Goal: Use online tool/utility: Utilize a website feature to perform a specific function

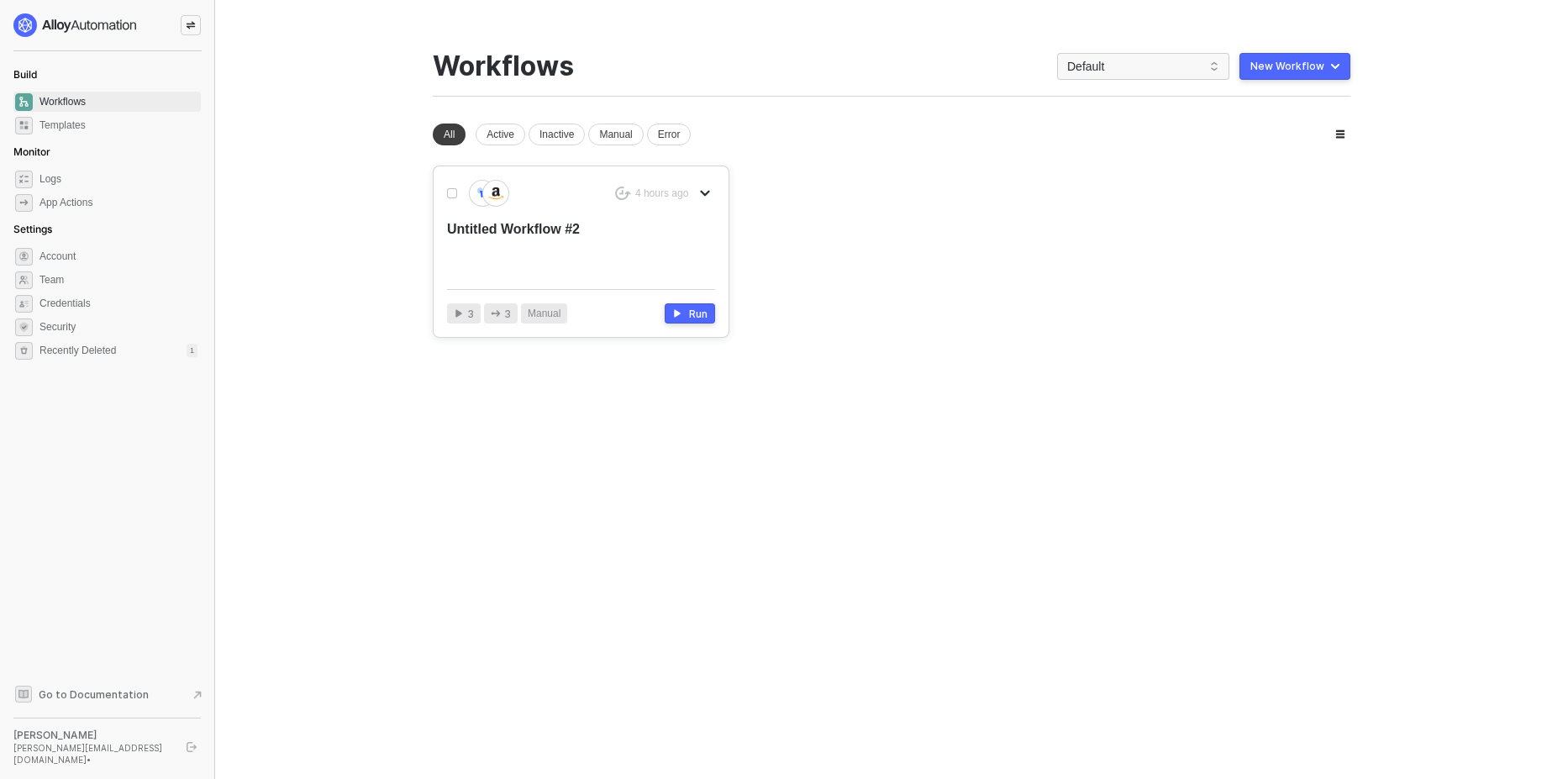
click at [586, 231] on div "Untitled Workflow #2" at bounding box center [553, 248] width 214 height 55
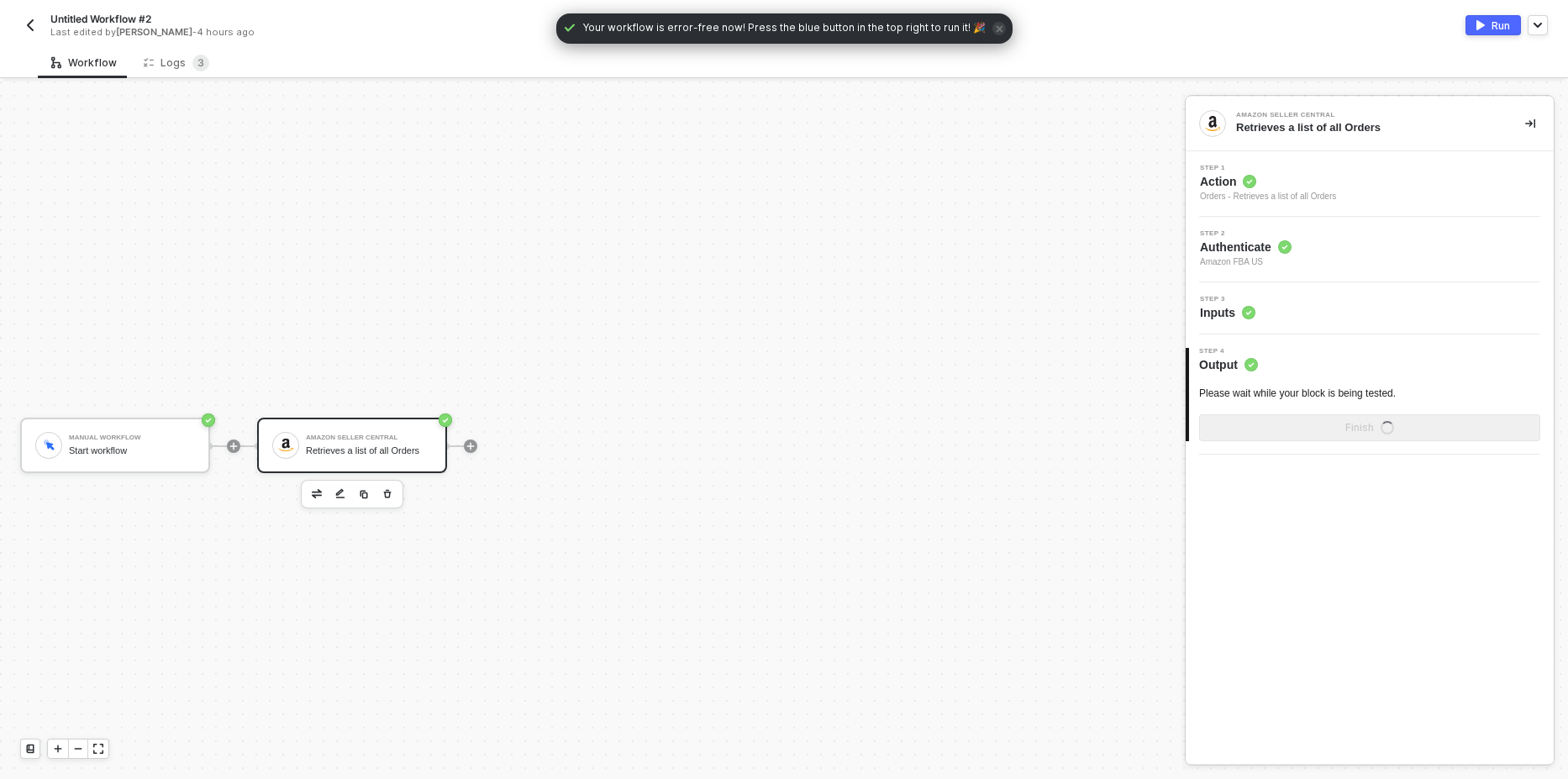
scroll to position [31, 0]
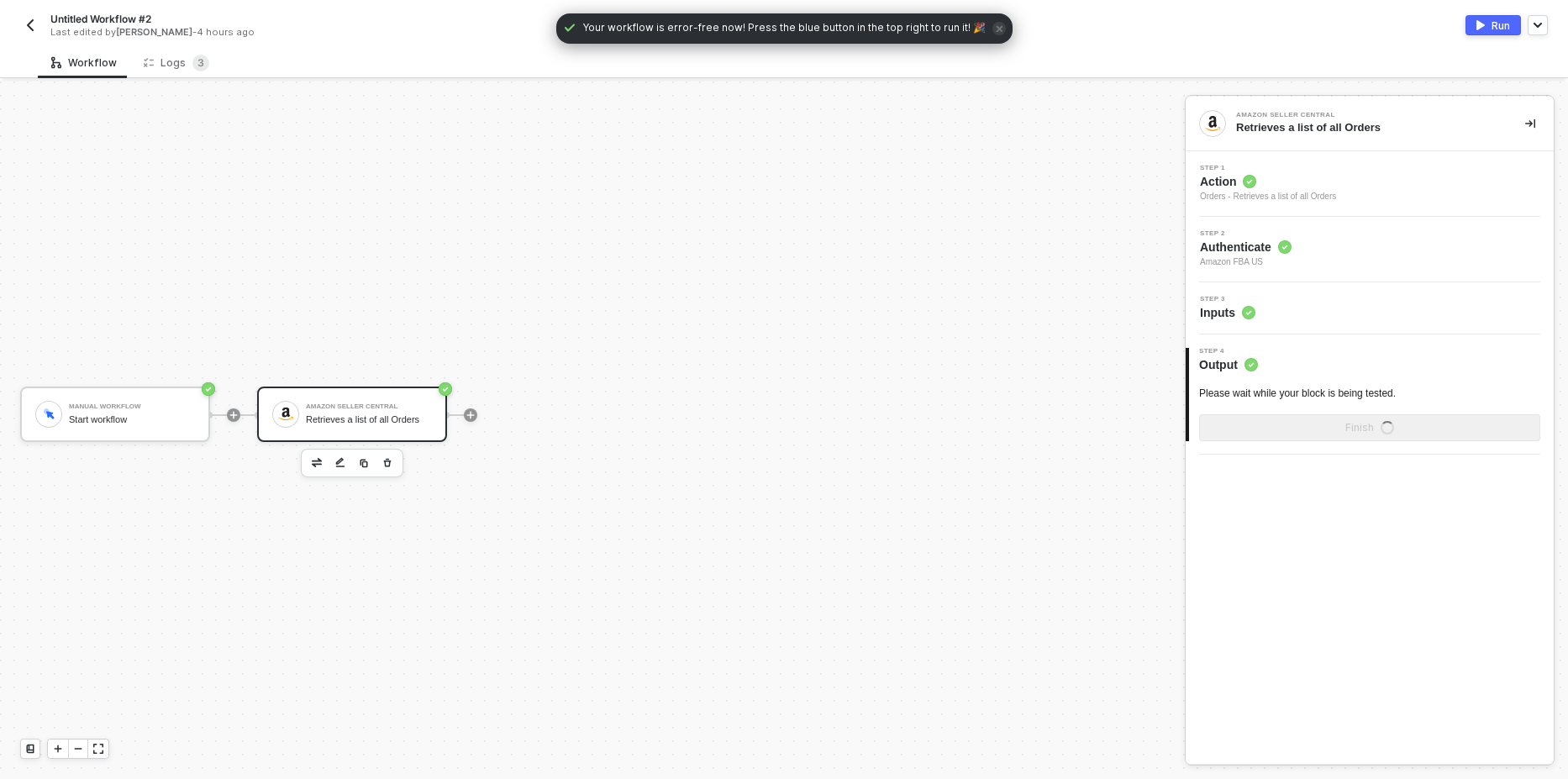
click at [1340, 247] on div "Step 2 Authenticate Amazon FBA US" at bounding box center [1372, 250] width 364 height 39
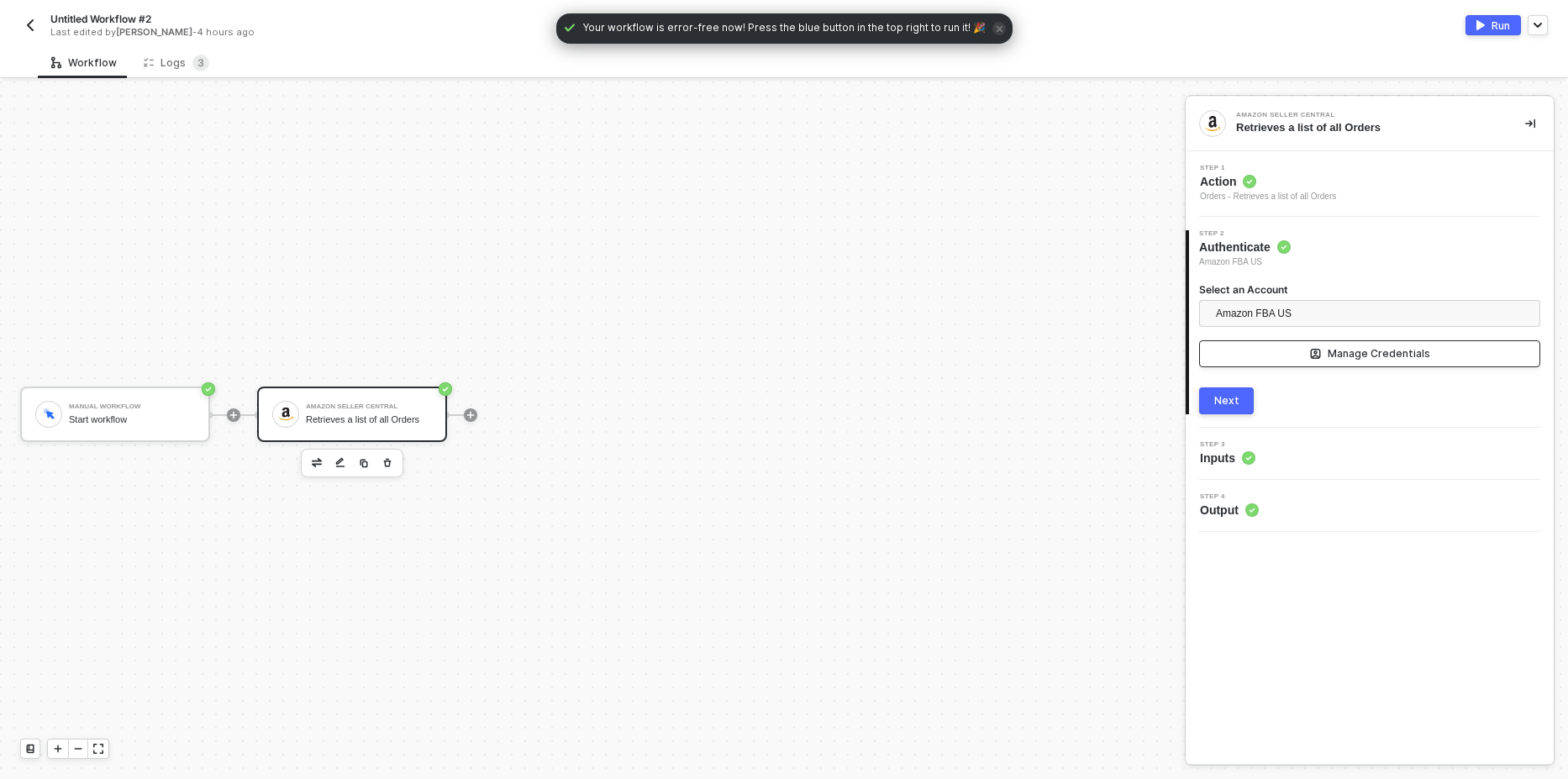
click at [1288, 350] on button "Manage Credentials" at bounding box center [1369, 353] width 341 height 27
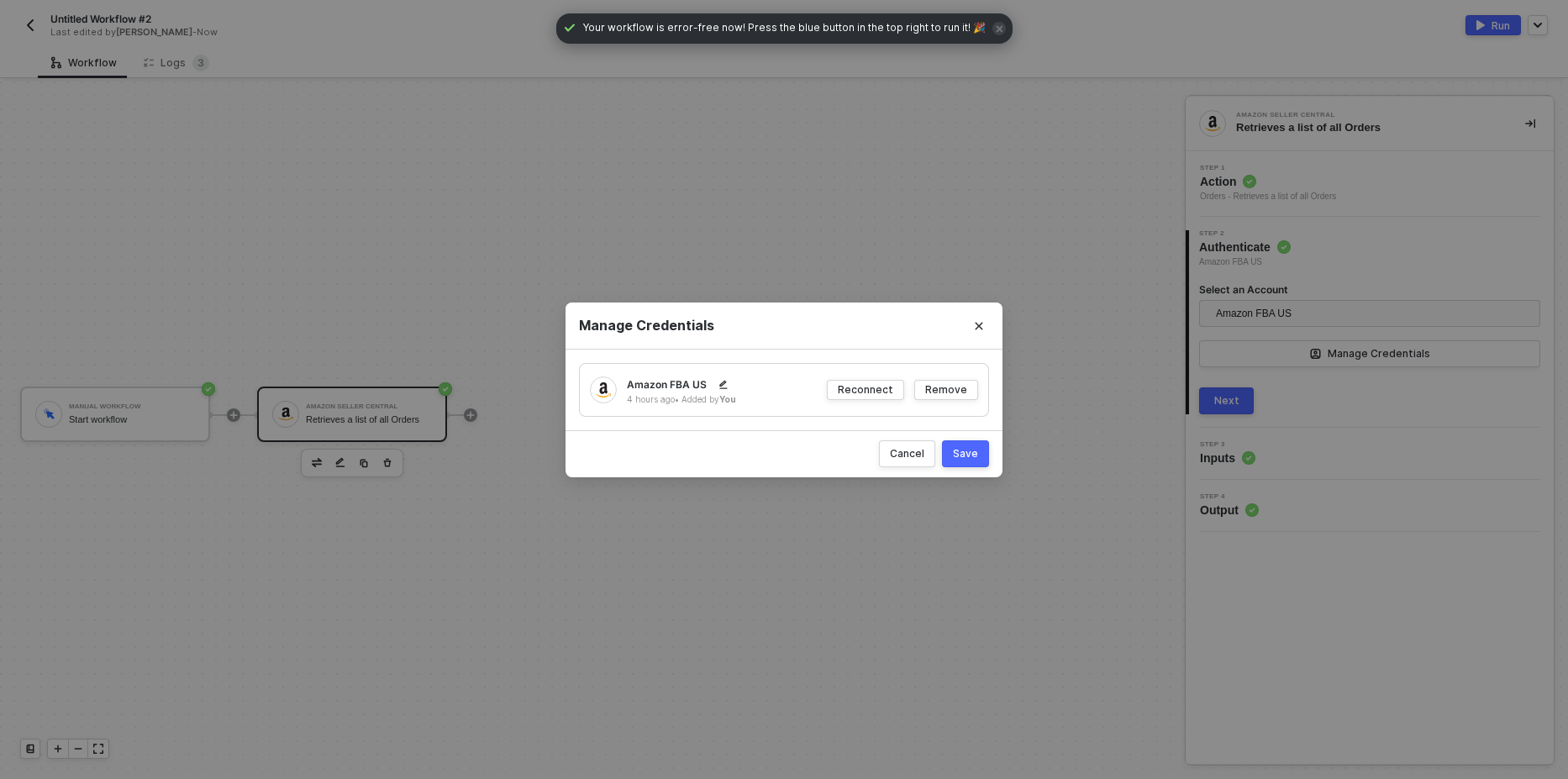
drag, startPoint x: 844, startPoint y: 612, endPoint x: 904, endPoint y: 590, distance: 63.9
click at [847, 612] on div "Manage Credentials Amazon FBA [GEOGRAPHIC_DATA] 4 hours ago • Added by You Reco…" at bounding box center [784, 390] width 1568 height 779
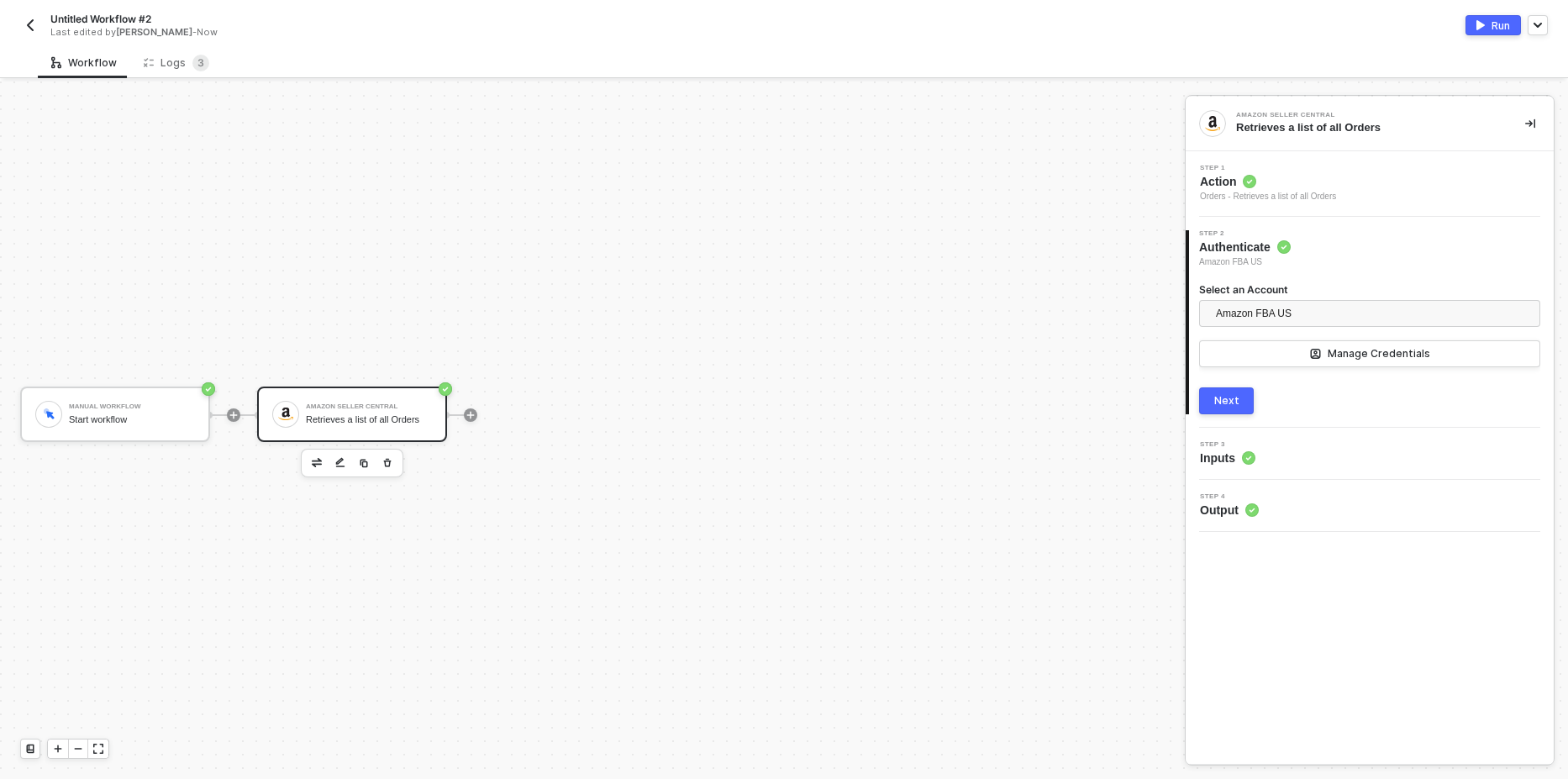
click at [1495, 32] on div "Run" at bounding box center [1499, 25] width 18 height 14
click at [169, 73] on div "Logs 3" at bounding box center [176, 62] width 92 height 31
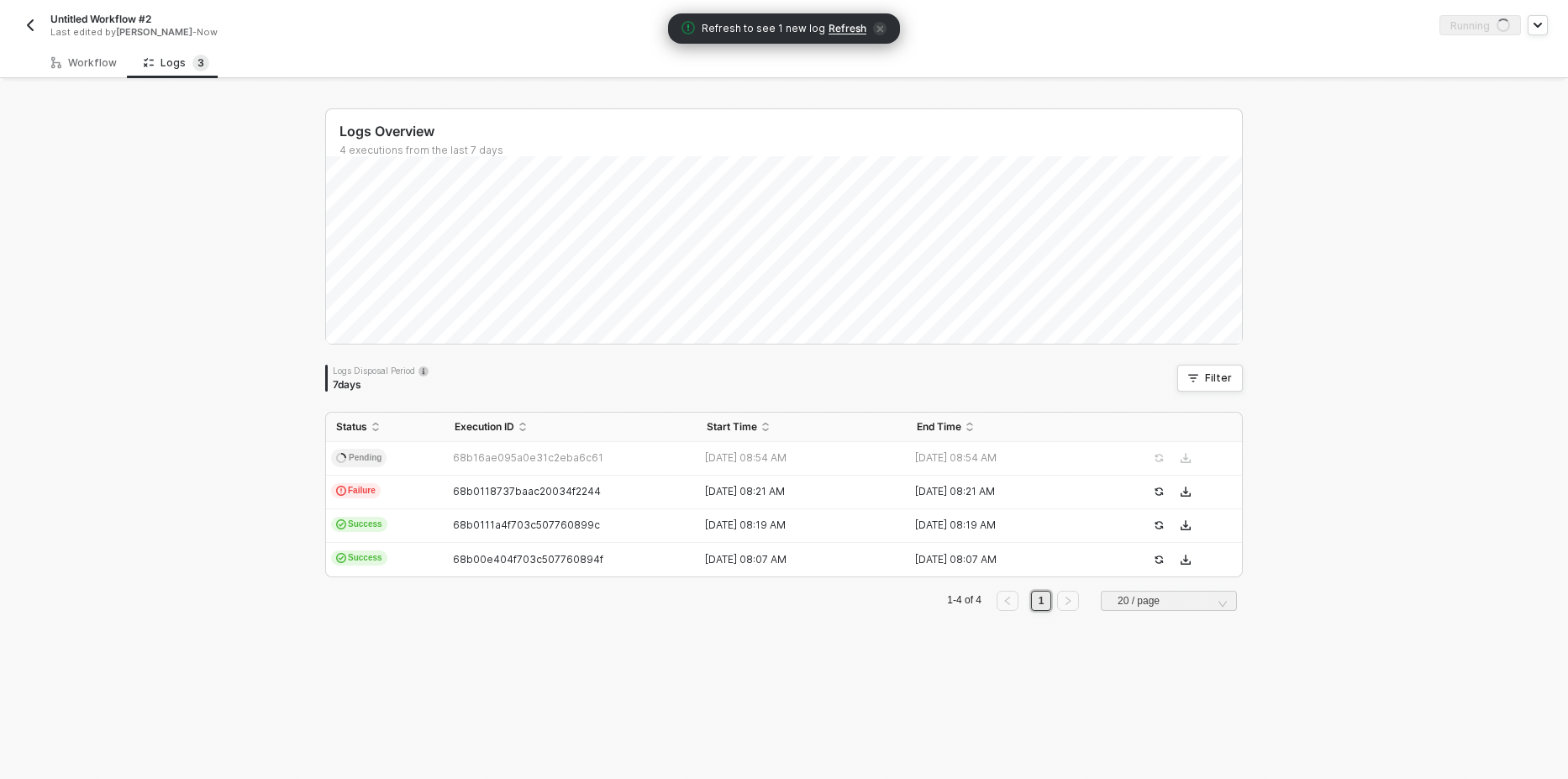
click at [835, 29] on span "Refresh" at bounding box center [847, 29] width 38 height 13
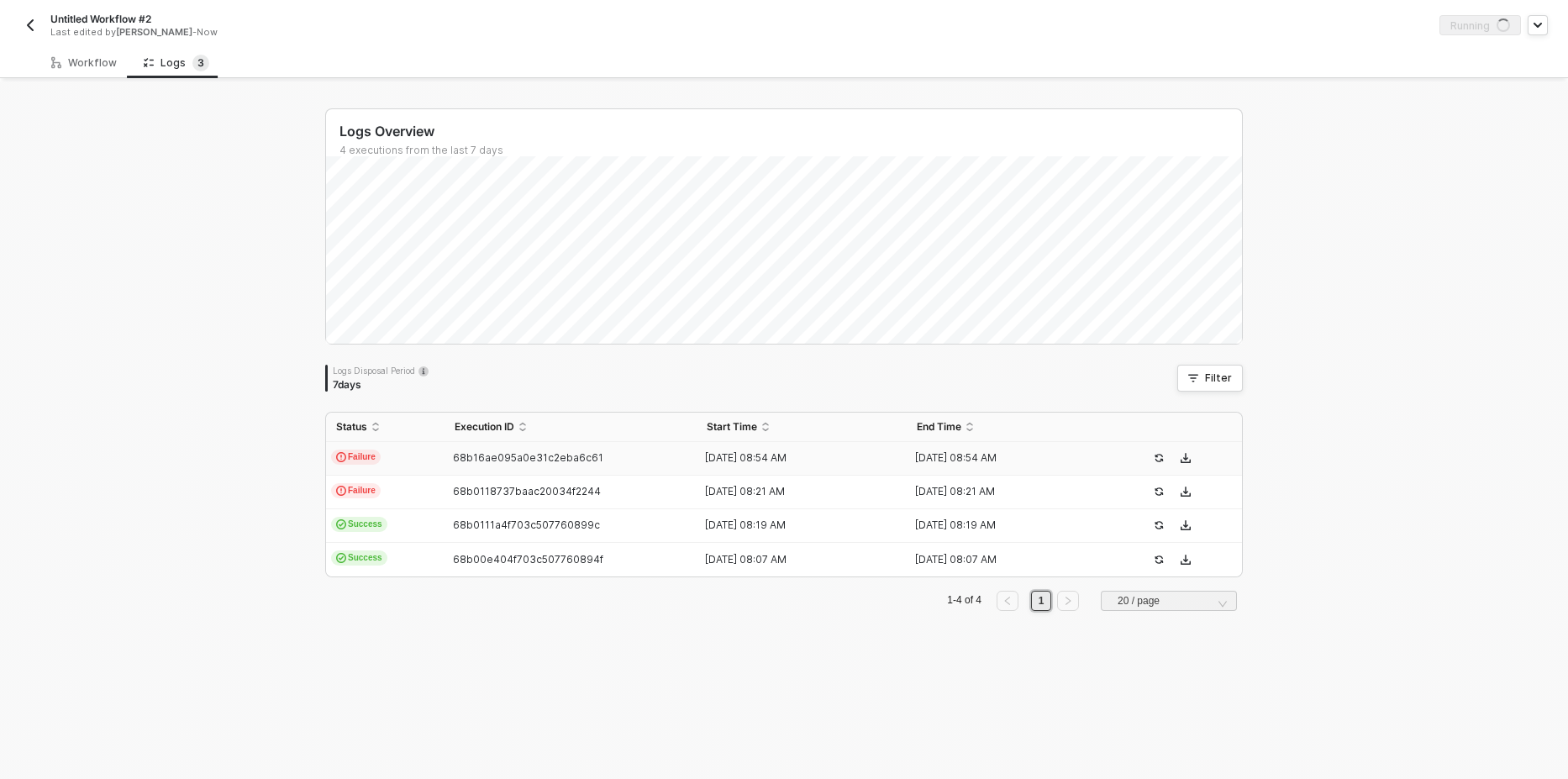
click at [350, 464] on span "Failure" at bounding box center [356, 457] width 50 height 15
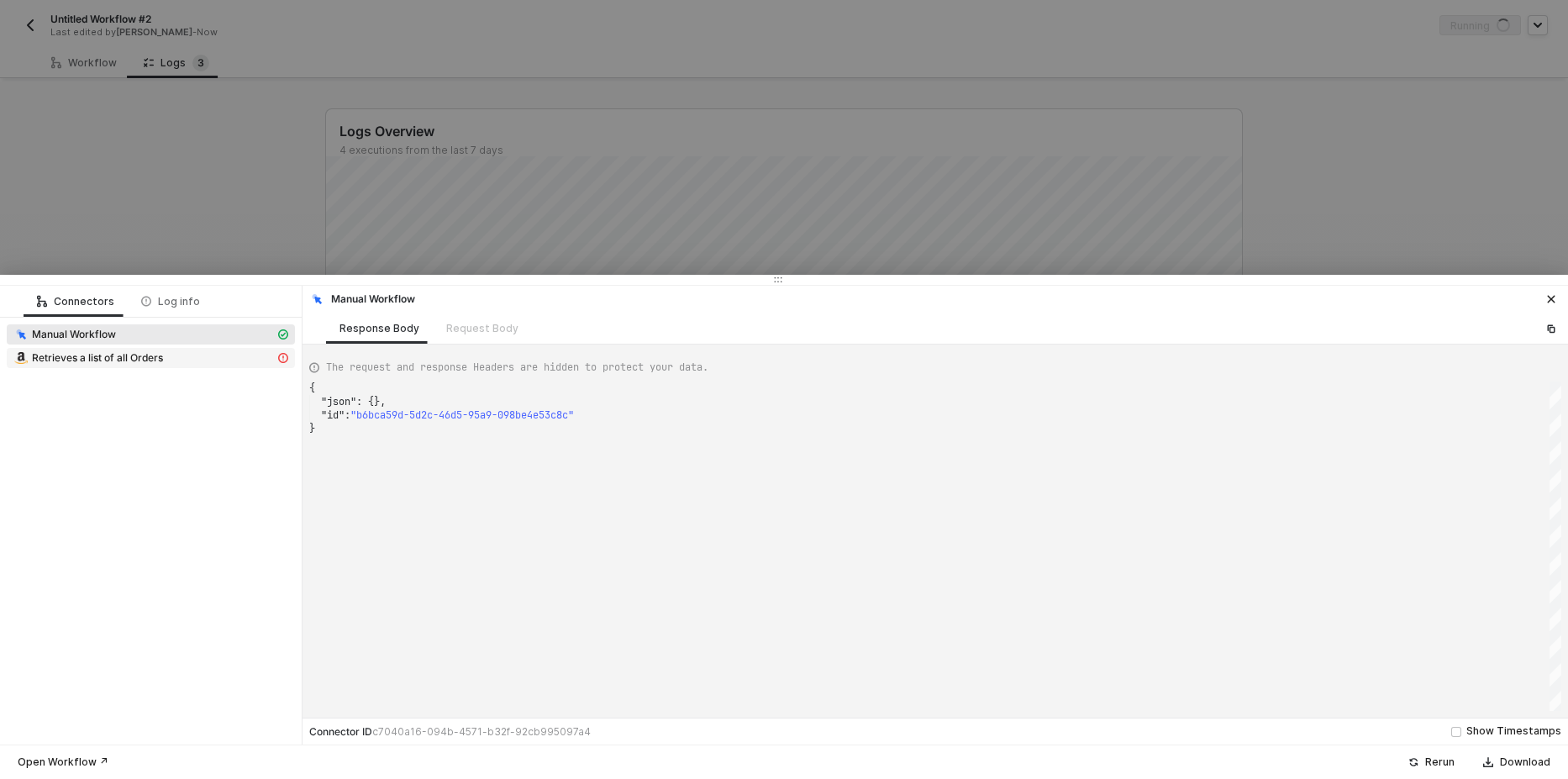
click at [139, 353] on span "Retrieves a list of all Orders" at bounding box center [98, 358] width 131 height 13
type textarea "{ "message": "Error: Error : {\"errors\":[{\"code\":\"InvalidInput\",\"message\…"
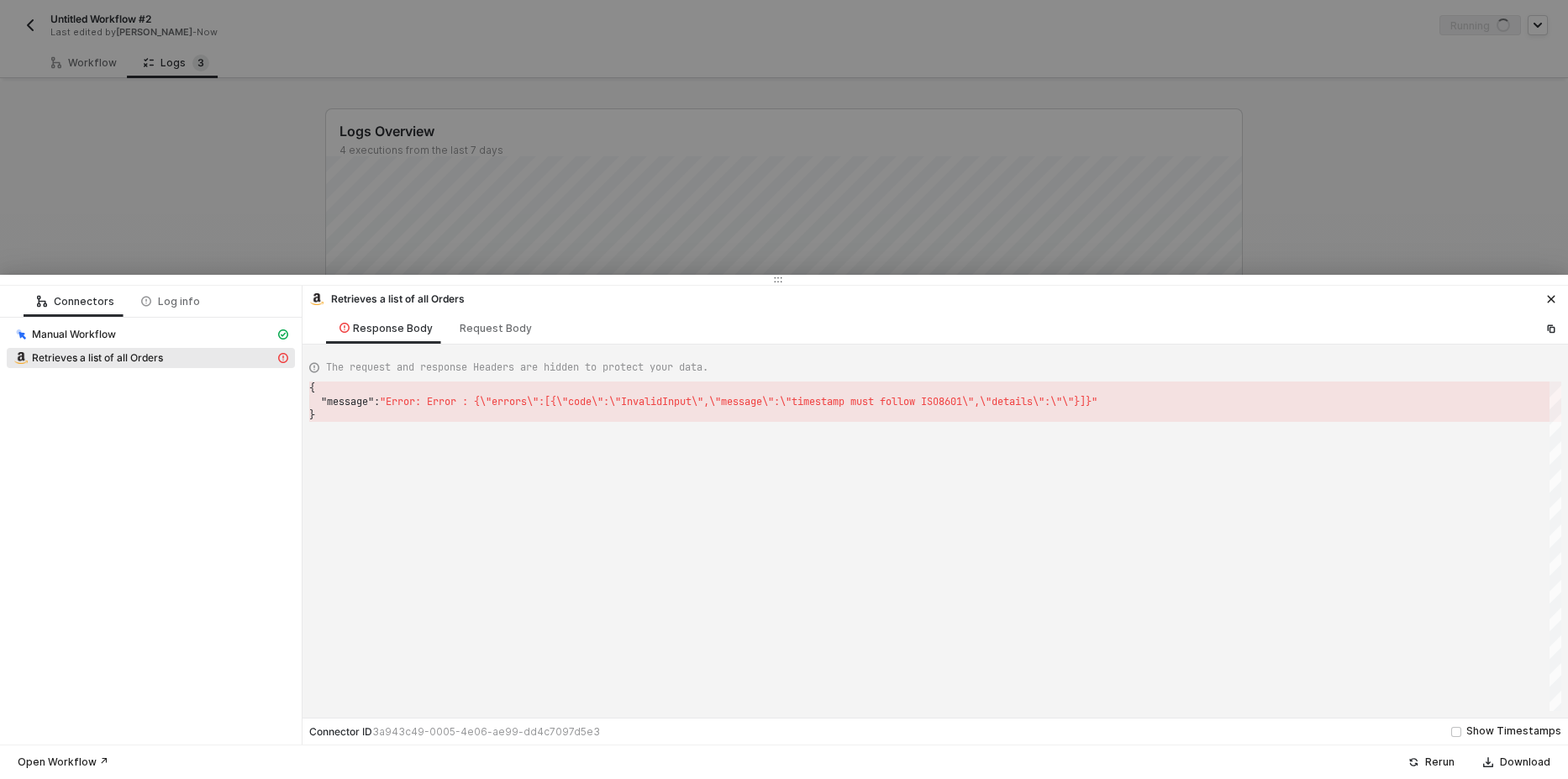
click at [129, 147] on div at bounding box center [784, 390] width 1568 height 779
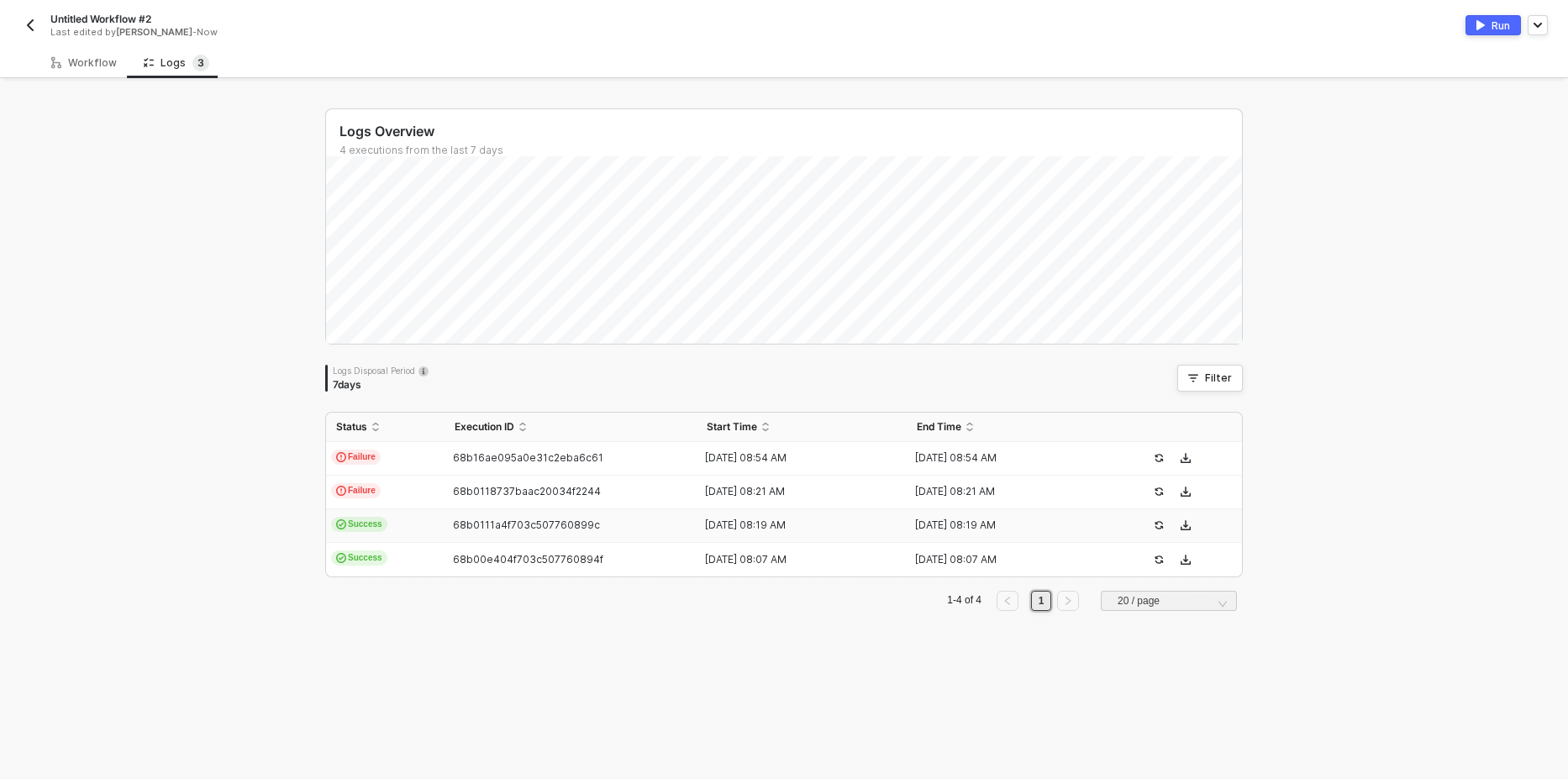
click at [359, 520] on span "Success" at bounding box center [359, 525] width 56 height 15
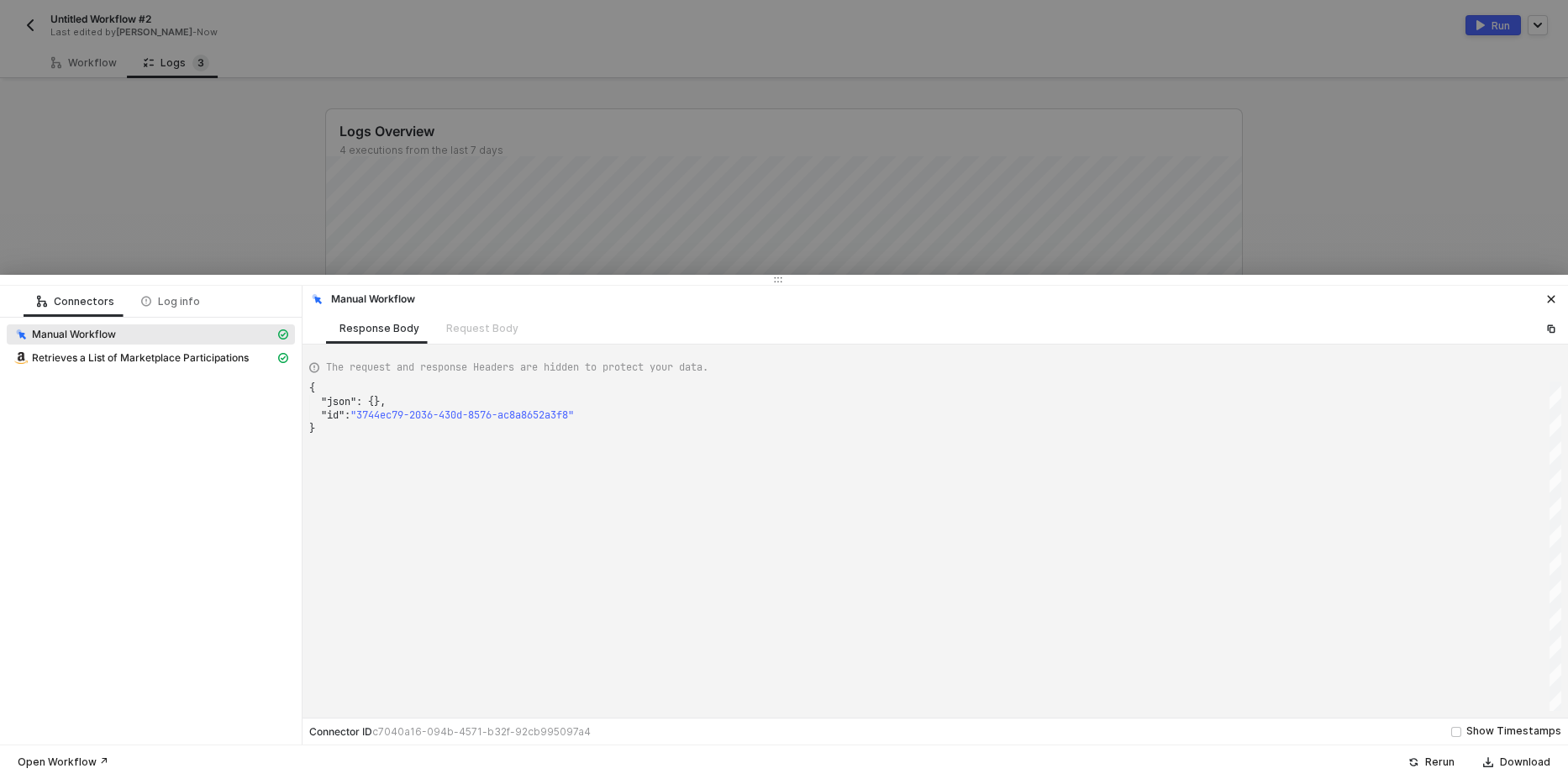
click at [175, 347] on div "Manual Workflow" at bounding box center [150, 336] width 288 height 24
click at [204, 357] on span "Retrieves a List of Marketplace Participations" at bounding box center [141, 358] width 217 height 13
type textarea "{ "json": { "message": "Amazon SP data redacted" }, "statusCode": 200, "id": "r…"
click at [170, 194] on div at bounding box center [784, 390] width 1568 height 779
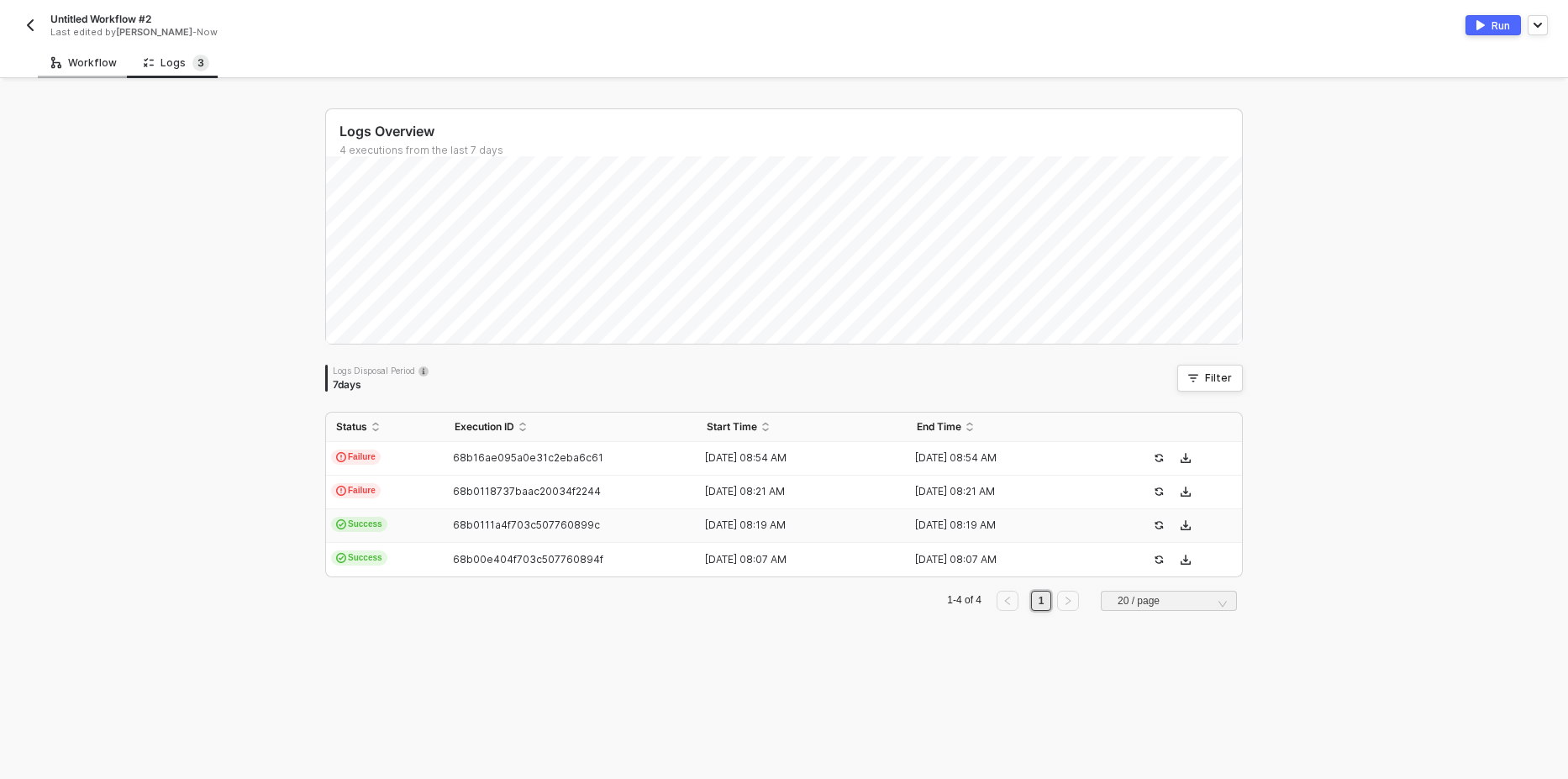
click at [82, 70] on div "Workflow" at bounding box center [84, 62] width 92 height 31
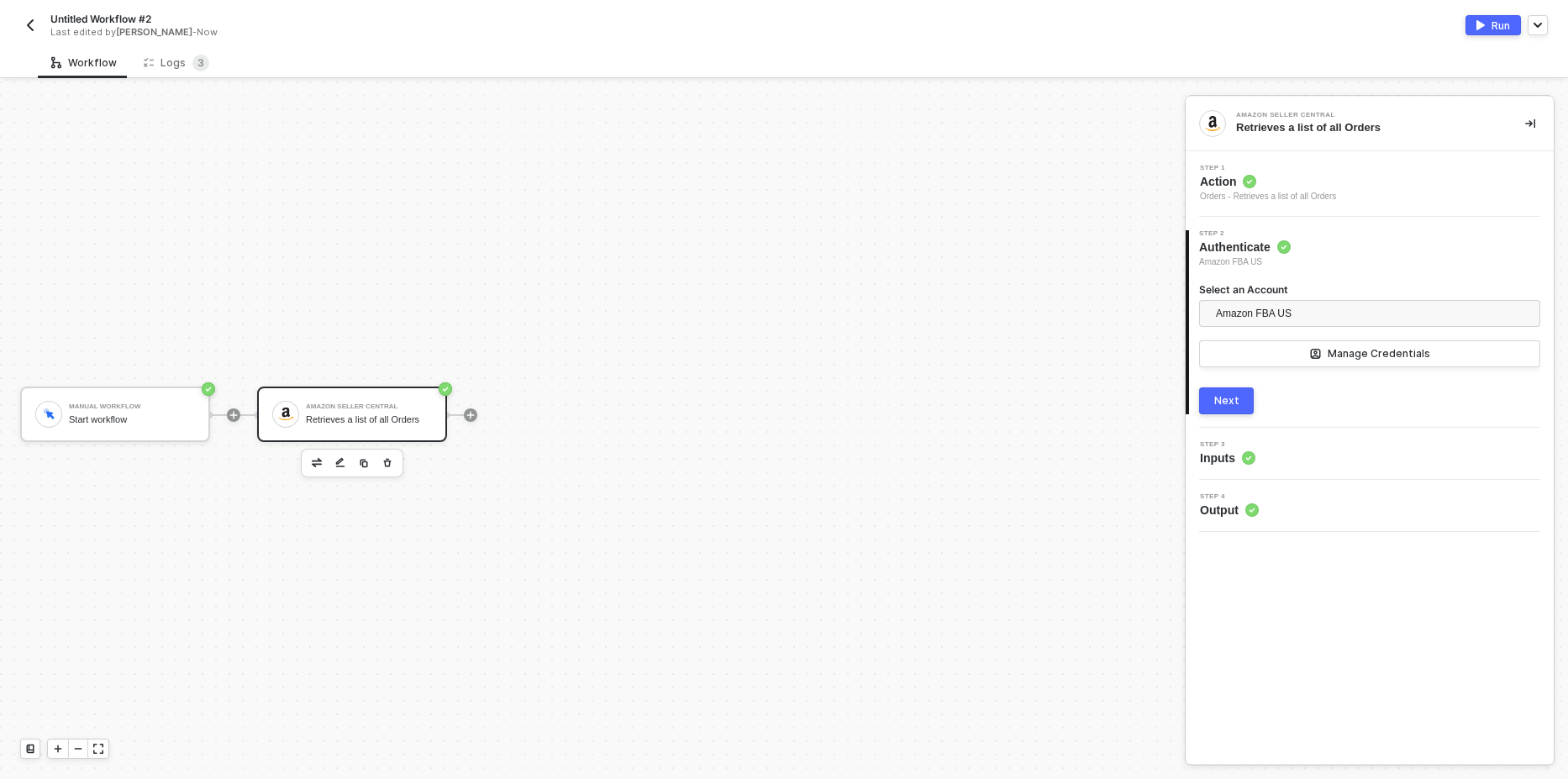
click at [1296, 177] on span "Action" at bounding box center [1267, 182] width 136 height 17
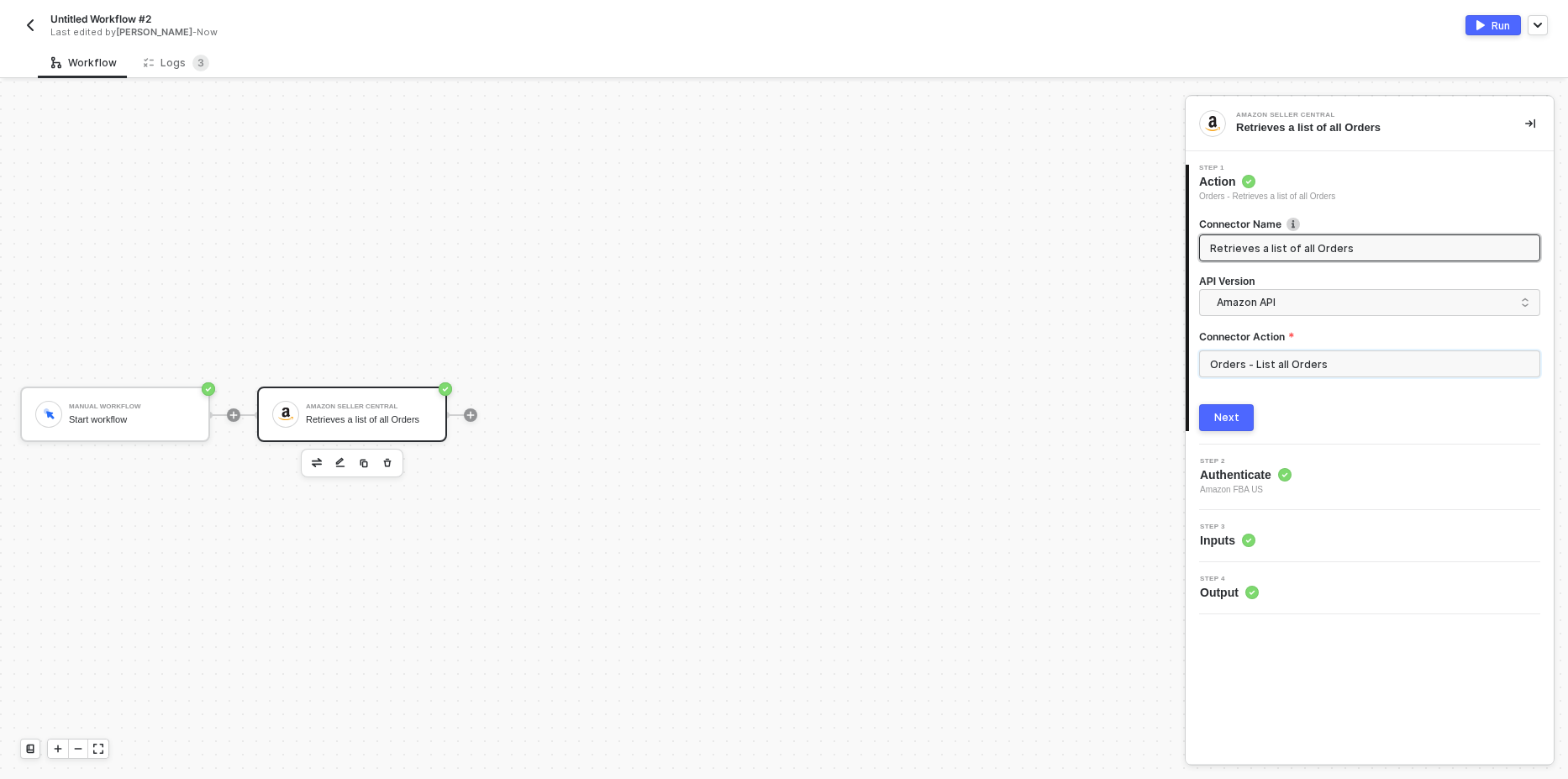
click at [1277, 366] on input "Orders - List all Orders" at bounding box center [1369, 364] width 341 height 27
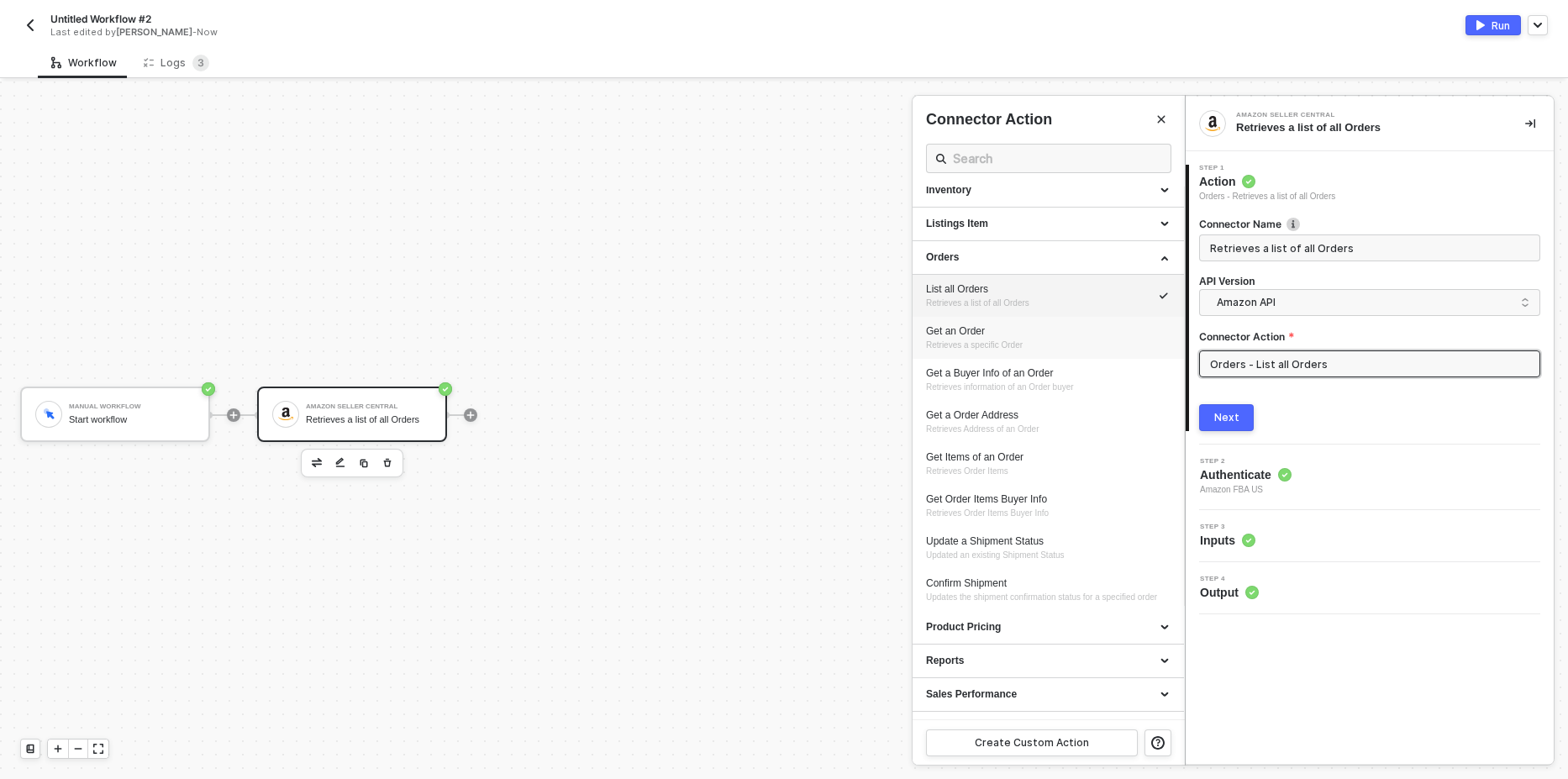
scroll to position [0, 0]
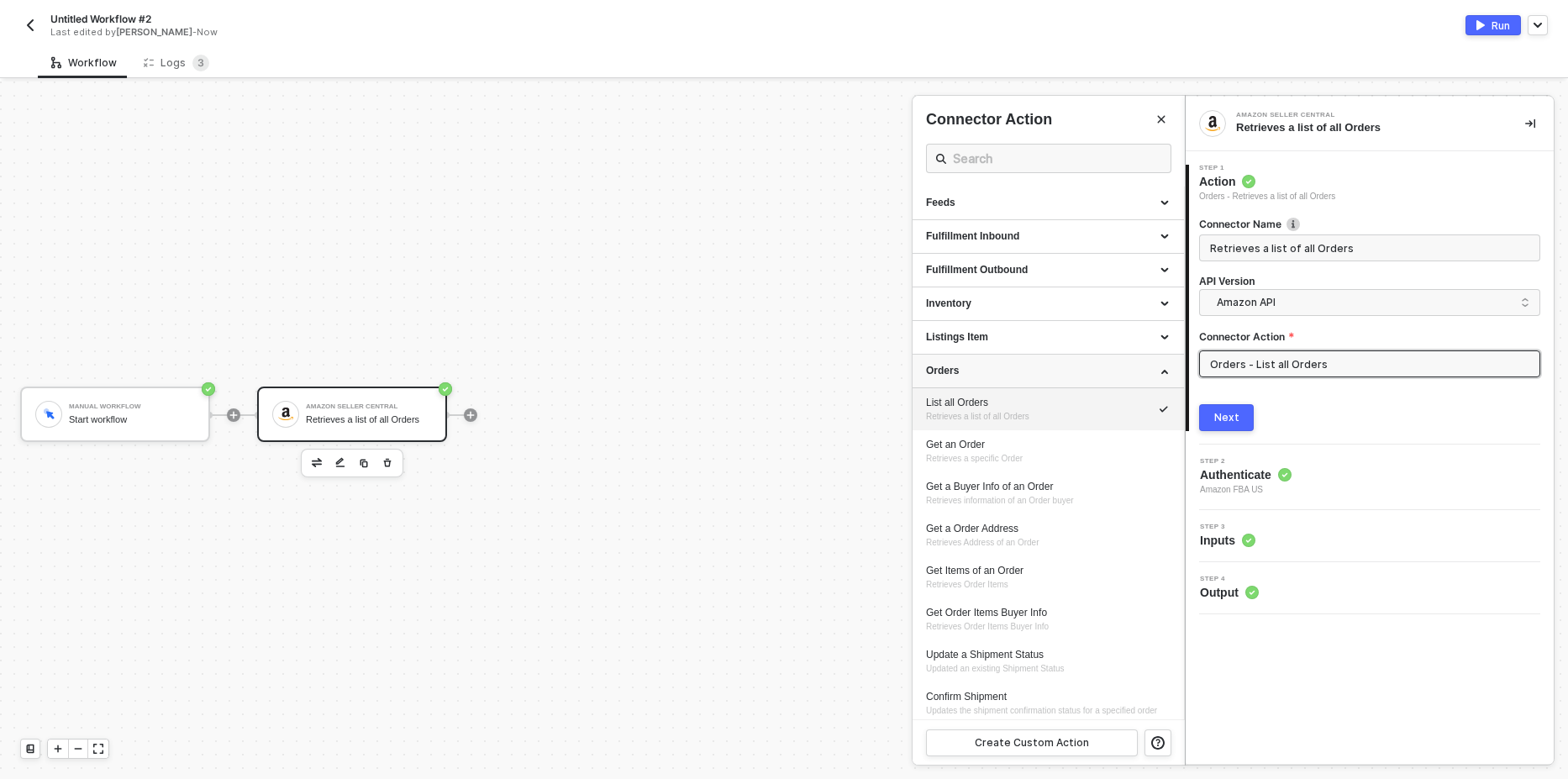
click at [1148, 375] on div "Orders" at bounding box center [1048, 370] width 245 height 14
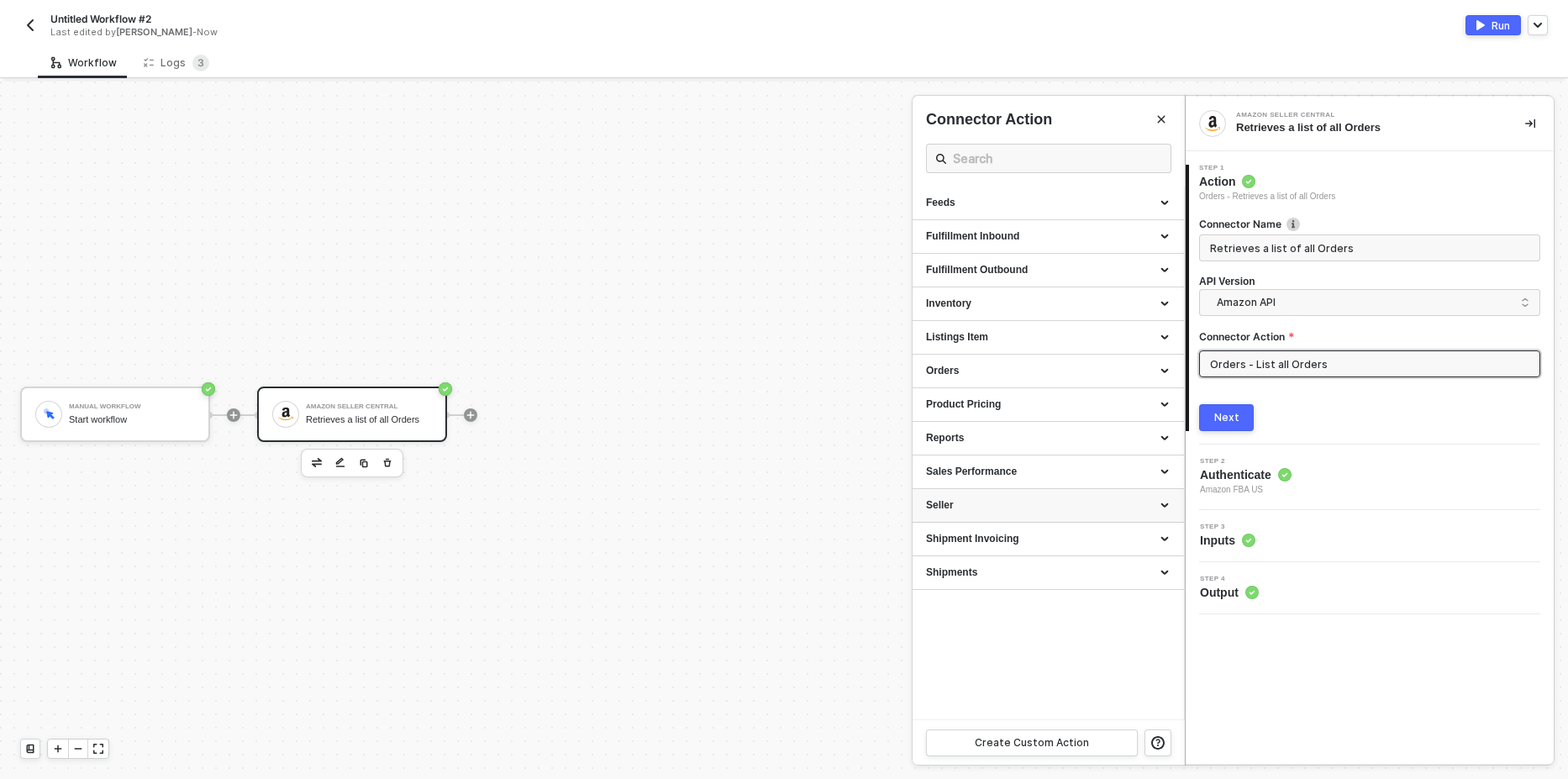
click at [986, 509] on div "Seller" at bounding box center [1048, 505] width 245 height 14
click at [959, 548] on span "Retrieves a List of Marketplace Participations" at bounding box center [1010, 551] width 169 height 10
type input "Retrieves a List of Marketplace Participations"
type input "Seller - List All Marketplace Participations"
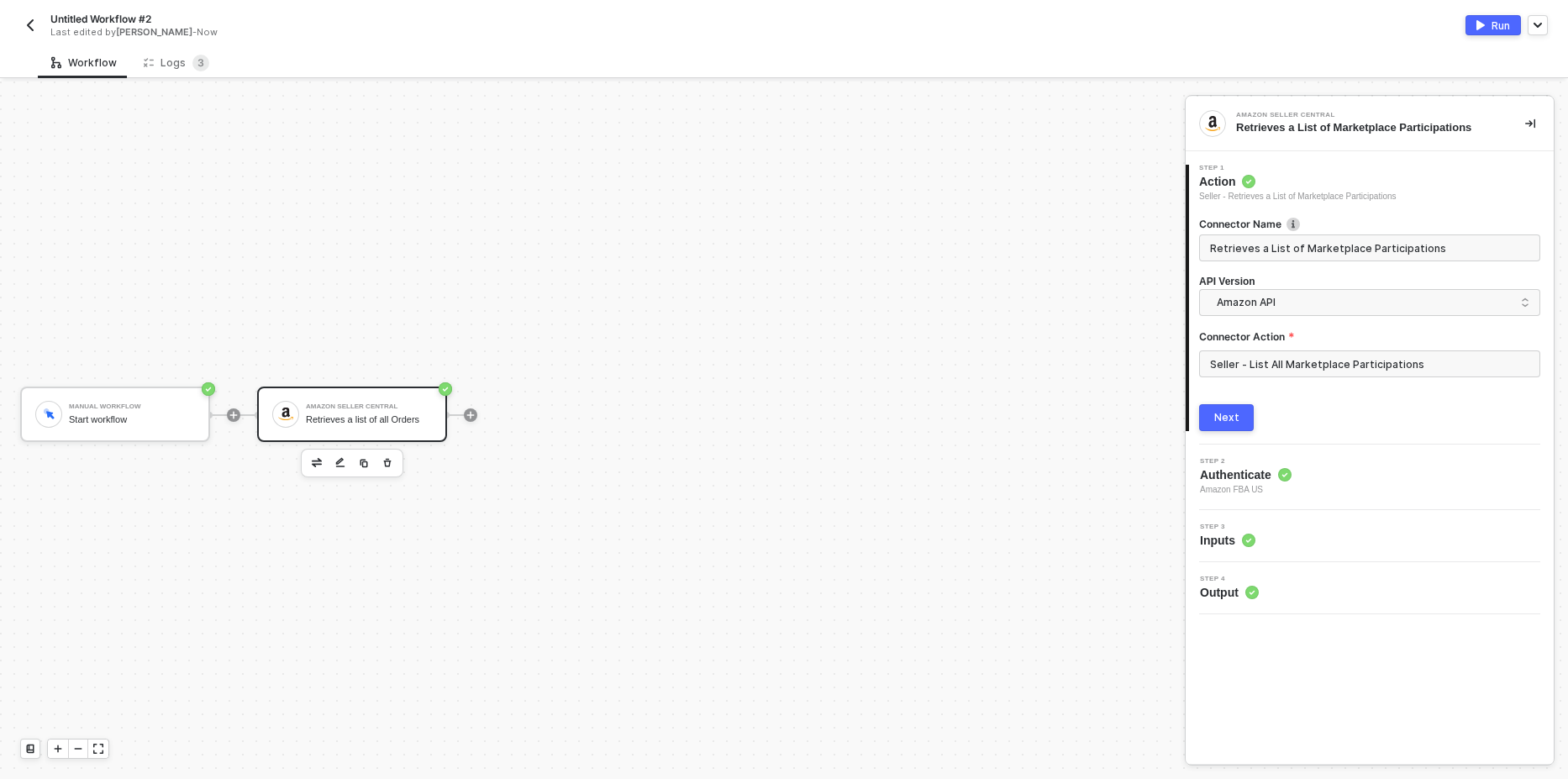
click at [1214, 412] on button "Next" at bounding box center [1225, 417] width 54 height 27
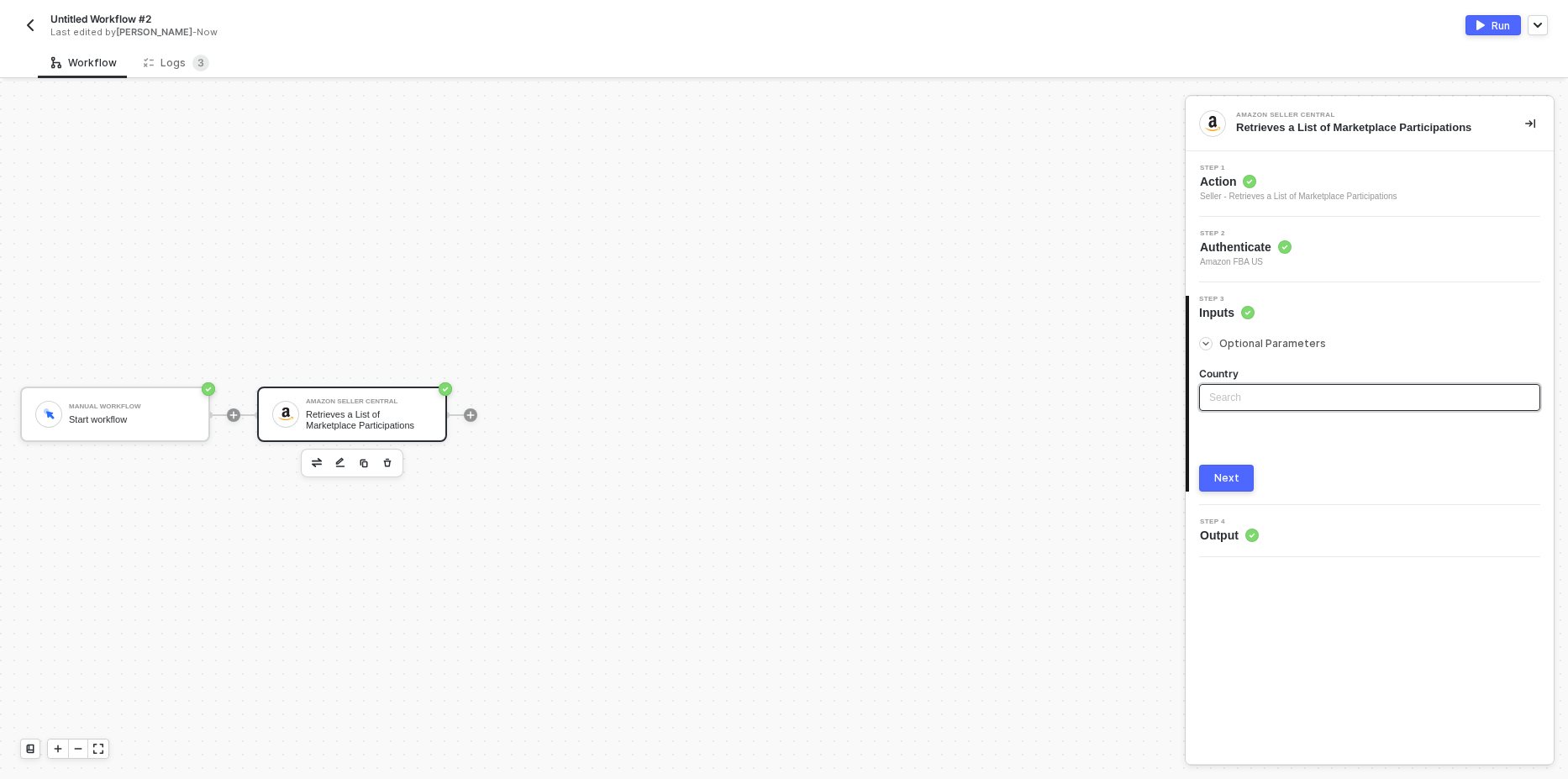
drag, startPoint x: 1315, startPoint y: 383, endPoint x: 1307, endPoint y: 390, distance: 10.6
click at [1312, 384] on div "Country Search" at bounding box center [1369, 396] width 341 height 60
click at [1234, 403] on input "search" at bounding box center [1369, 397] width 321 height 25
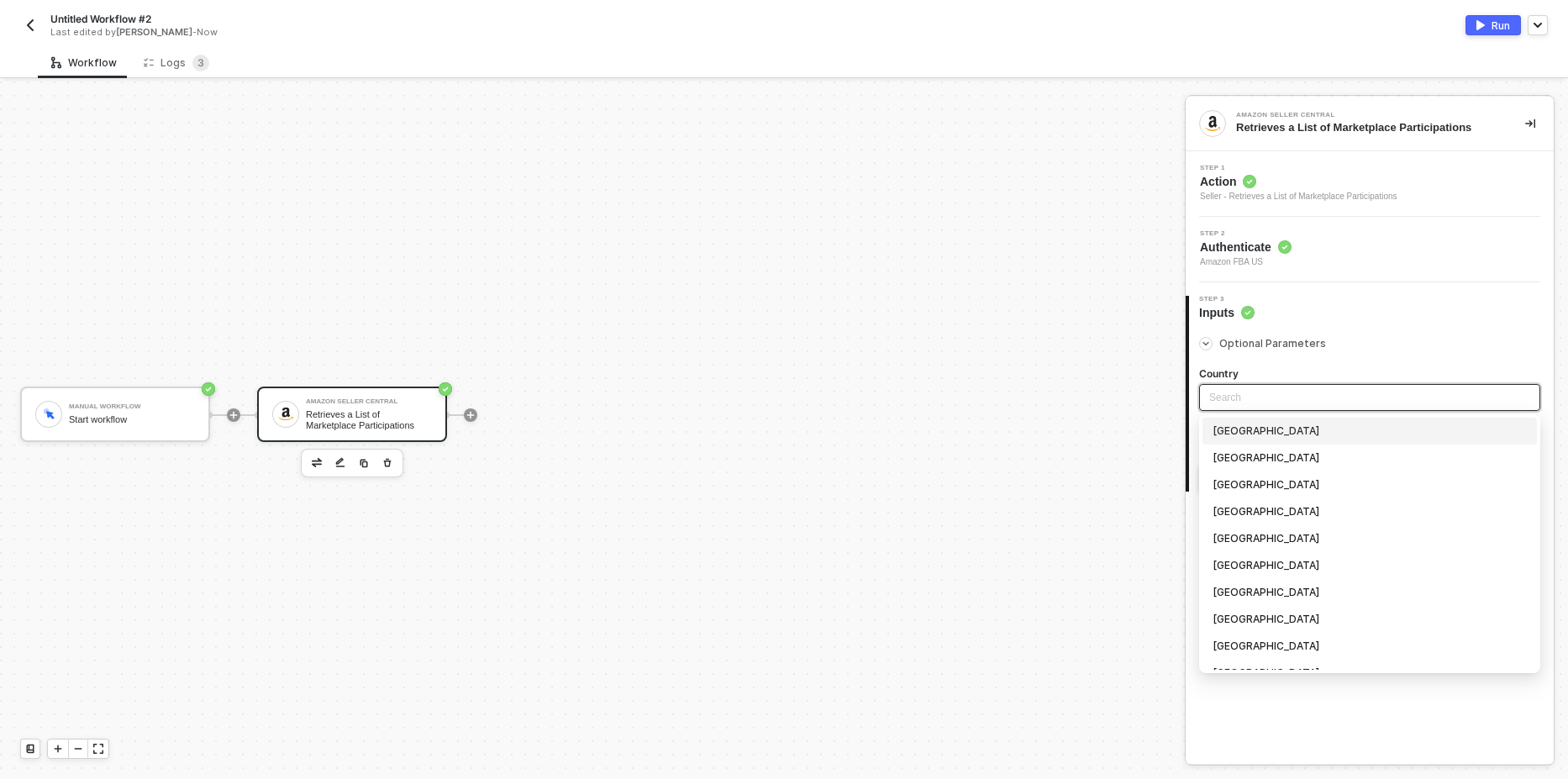
click at [1222, 429] on div "[GEOGRAPHIC_DATA]" at bounding box center [1369, 430] width 314 height 18
click at [1239, 404] on span "[GEOGRAPHIC_DATA]" at bounding box center [1373, 397] width 314 height 25
click at [1241, 450] on div "[GEOGRAPHIC_DATA]" at bounding box center [1369, 457] width 314 height 18
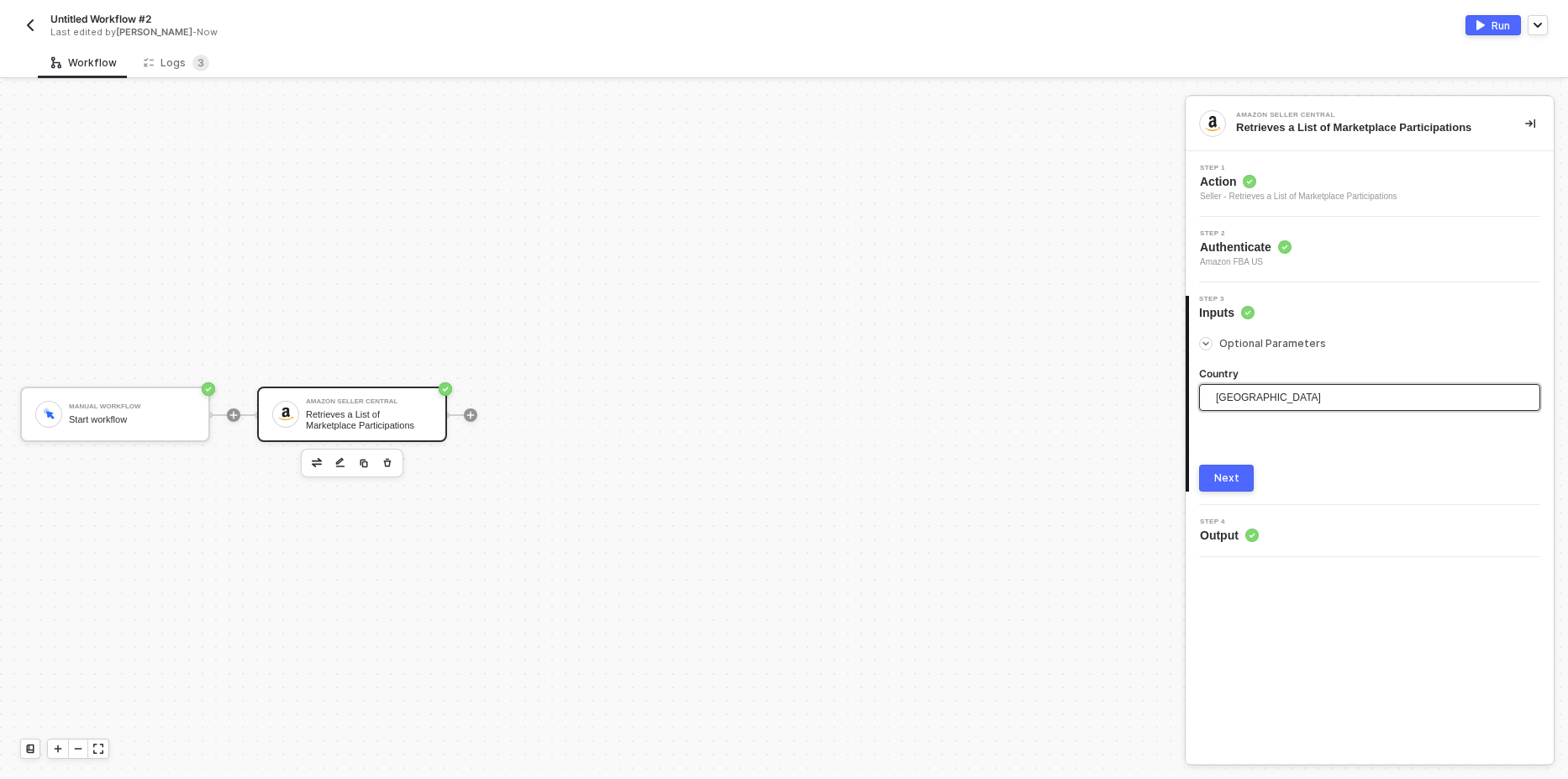
click at [1478, 30] on img "button" at bounding box center [1480, 25] width 9 height 10
click at [177, 61] on div "Logs 3" at bounding box center [176, 63] width 66 height 17
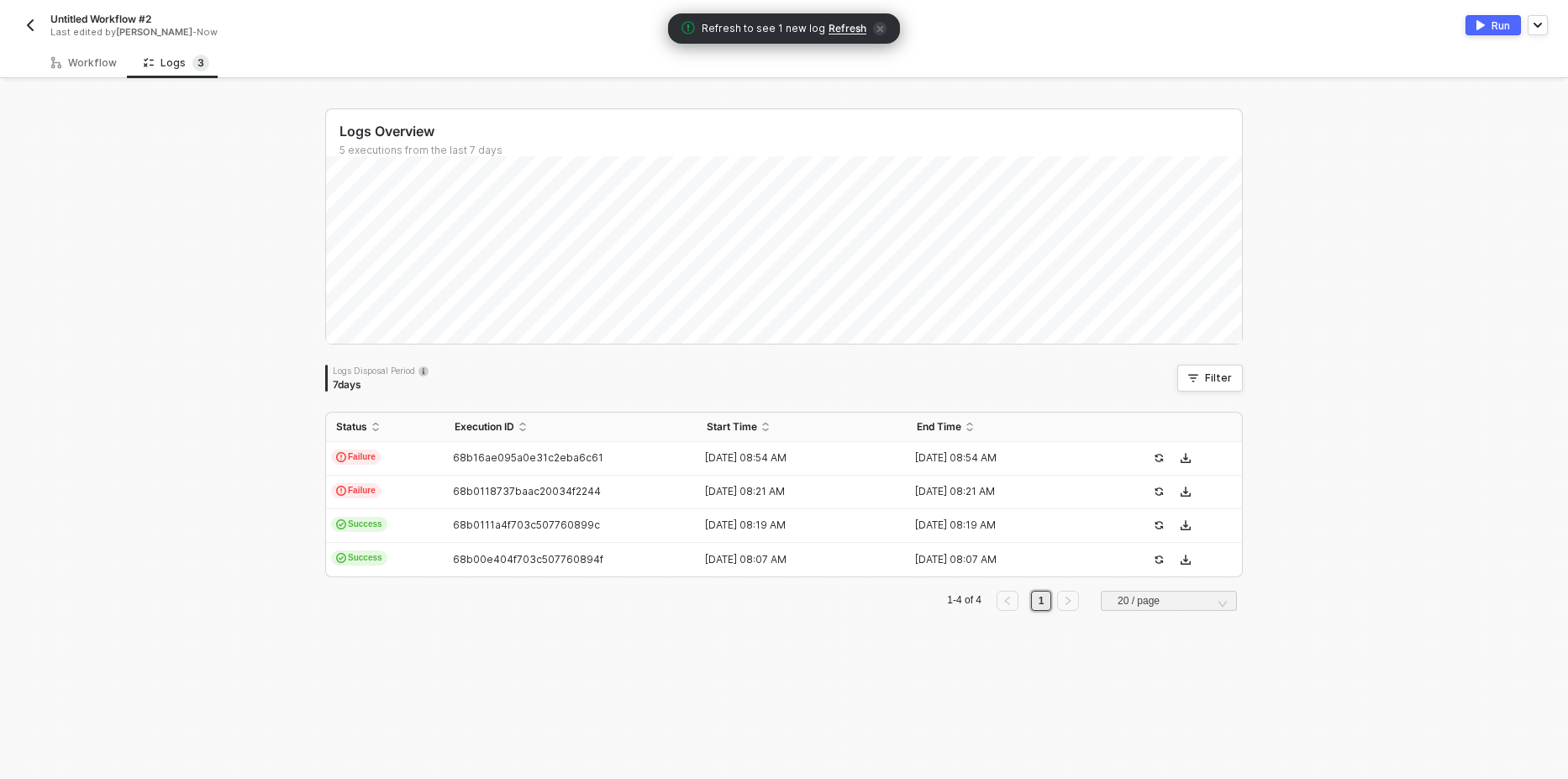
click at [838, 30] on span "Refresh" at bounding box center [847, 29] width 38 height 13
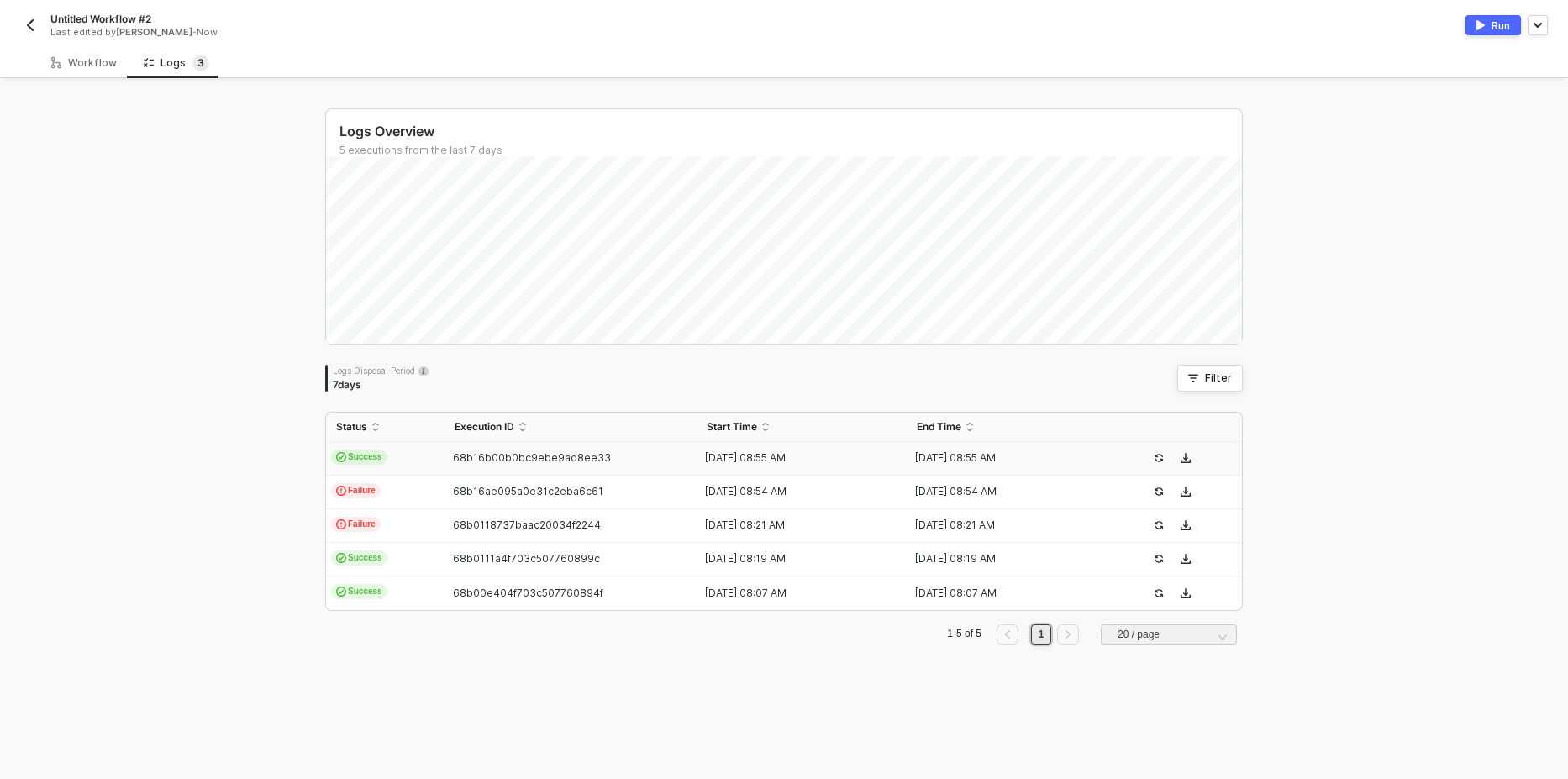
click at [354, 458] on span "Success" at bounding box center [359, 457] width 56 height 15
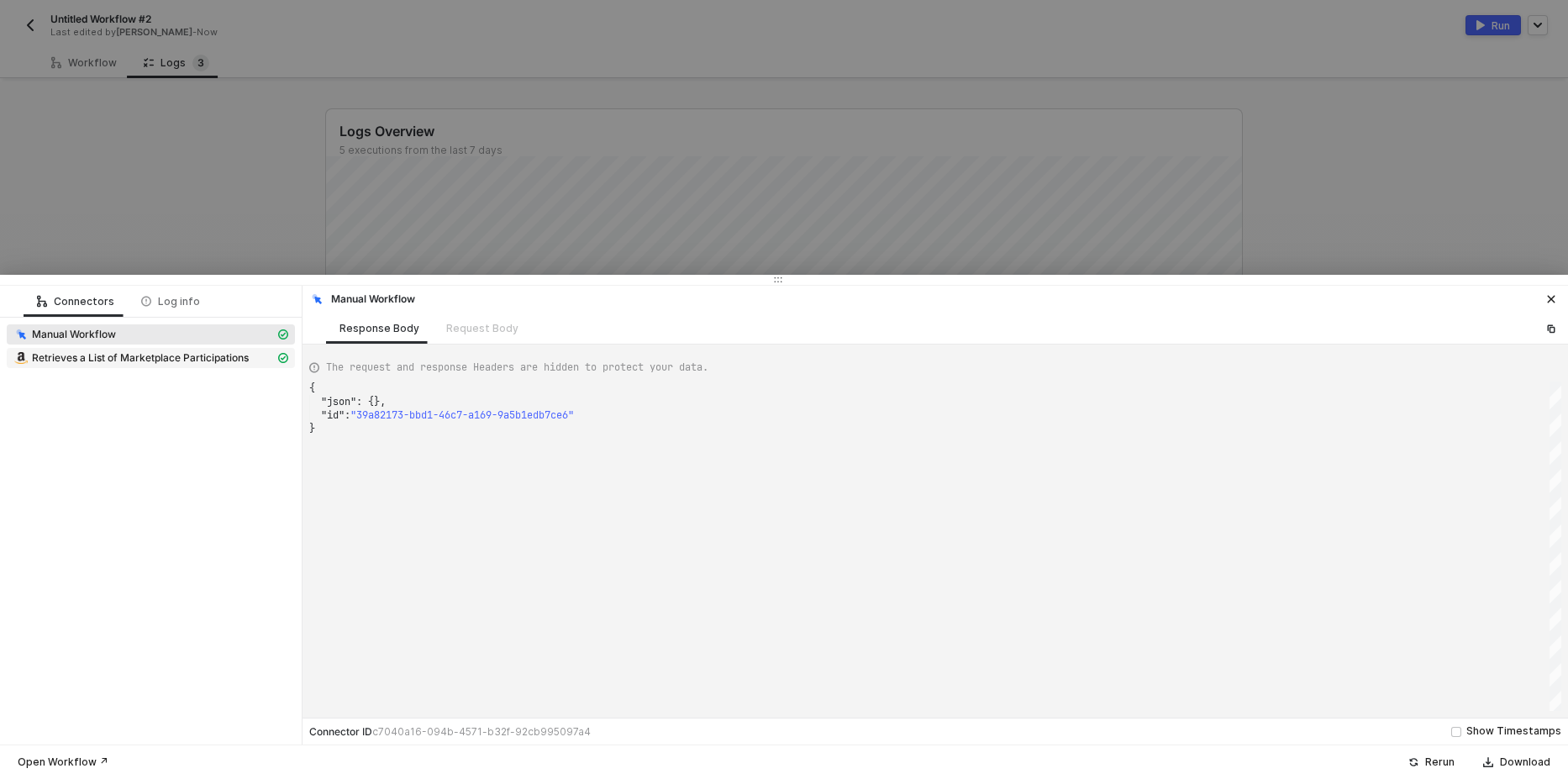
click at [182, 354] on span "Retrieves a List of Marketplace Participations" at bounding box center [141, 358] width 217 height 13
click at [154, 337] on div "Manual Workflow" at bounding box center [144, 334] width 261 height 15
click at [152, 354] on span "Retrieves a List of Marketplace Participations" at bounding box center [141, 358] width 217 height 13
type textarea "{ "json": { "message": "Amazon SP data redacted" }, "statusCode": 200, "id": "r…"
click at [187, 166] on div at bounding box center [784, 390] width 1568 height 779
